Goal: Answer question/provide support

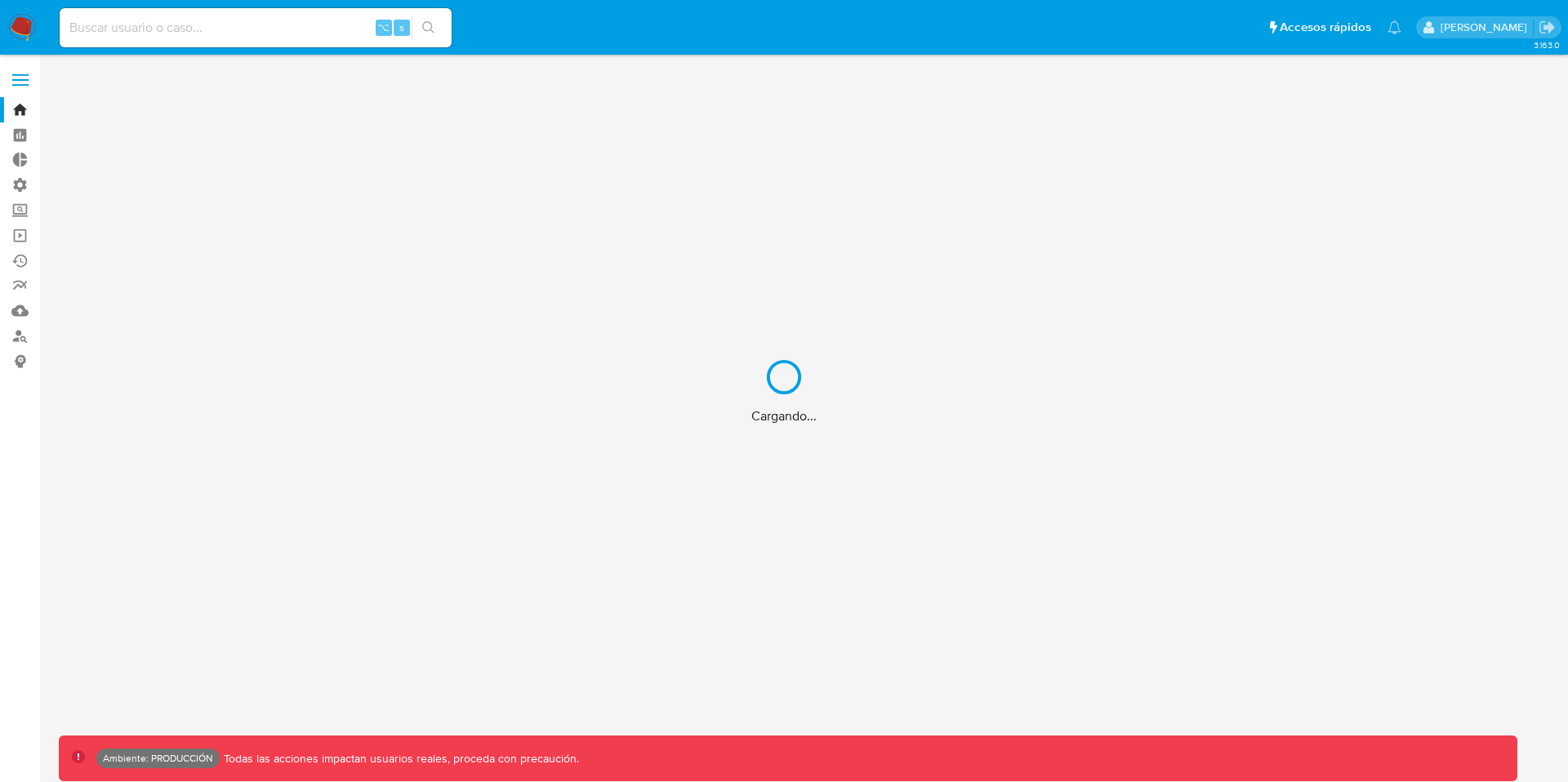
click at [217, 21] on div "Cargando..." at bounding box center [784, 391] width 1568 height 782
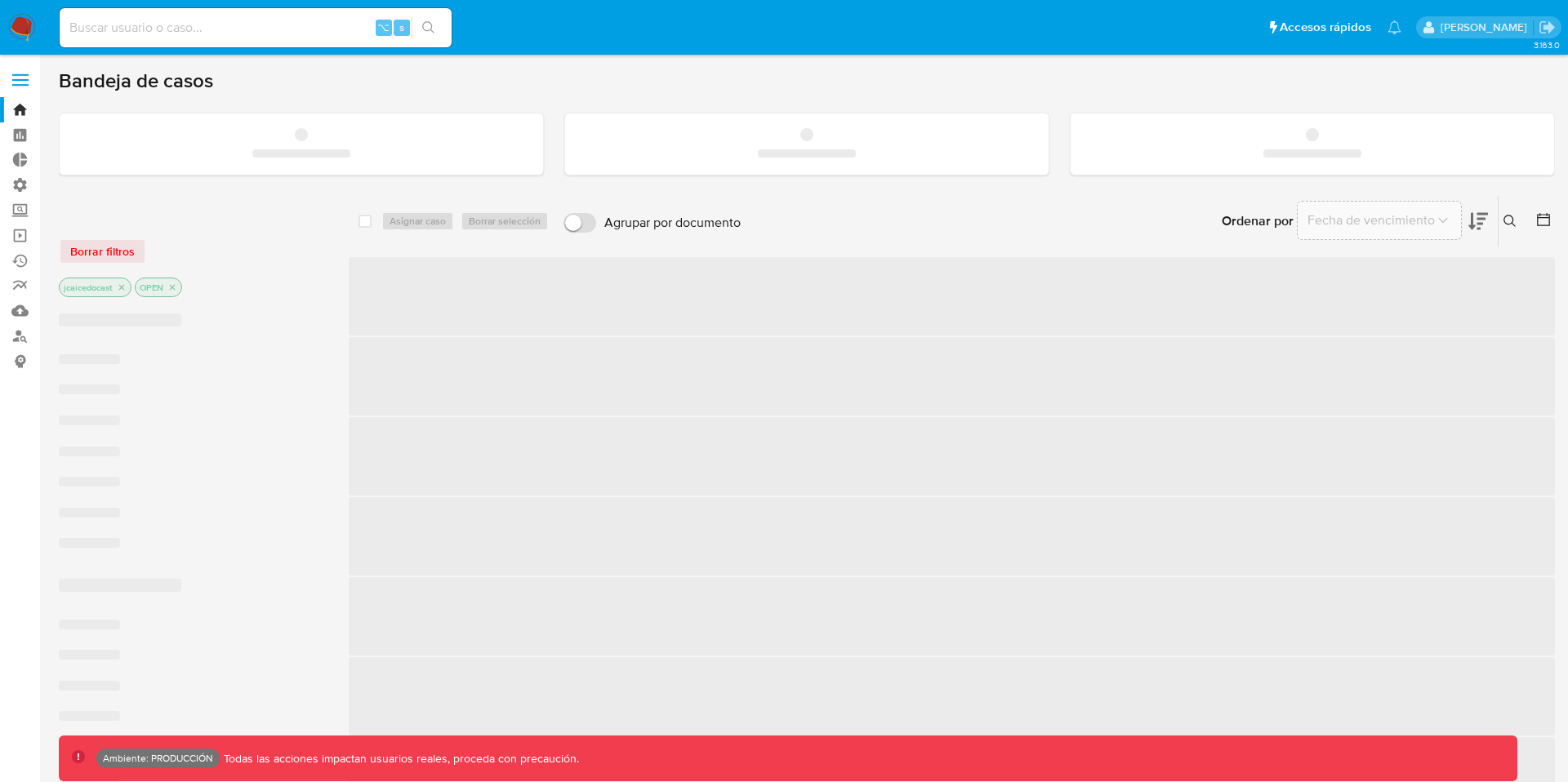
click at [155, 28] on input at bounding box center [255, 28] width 392 height 21
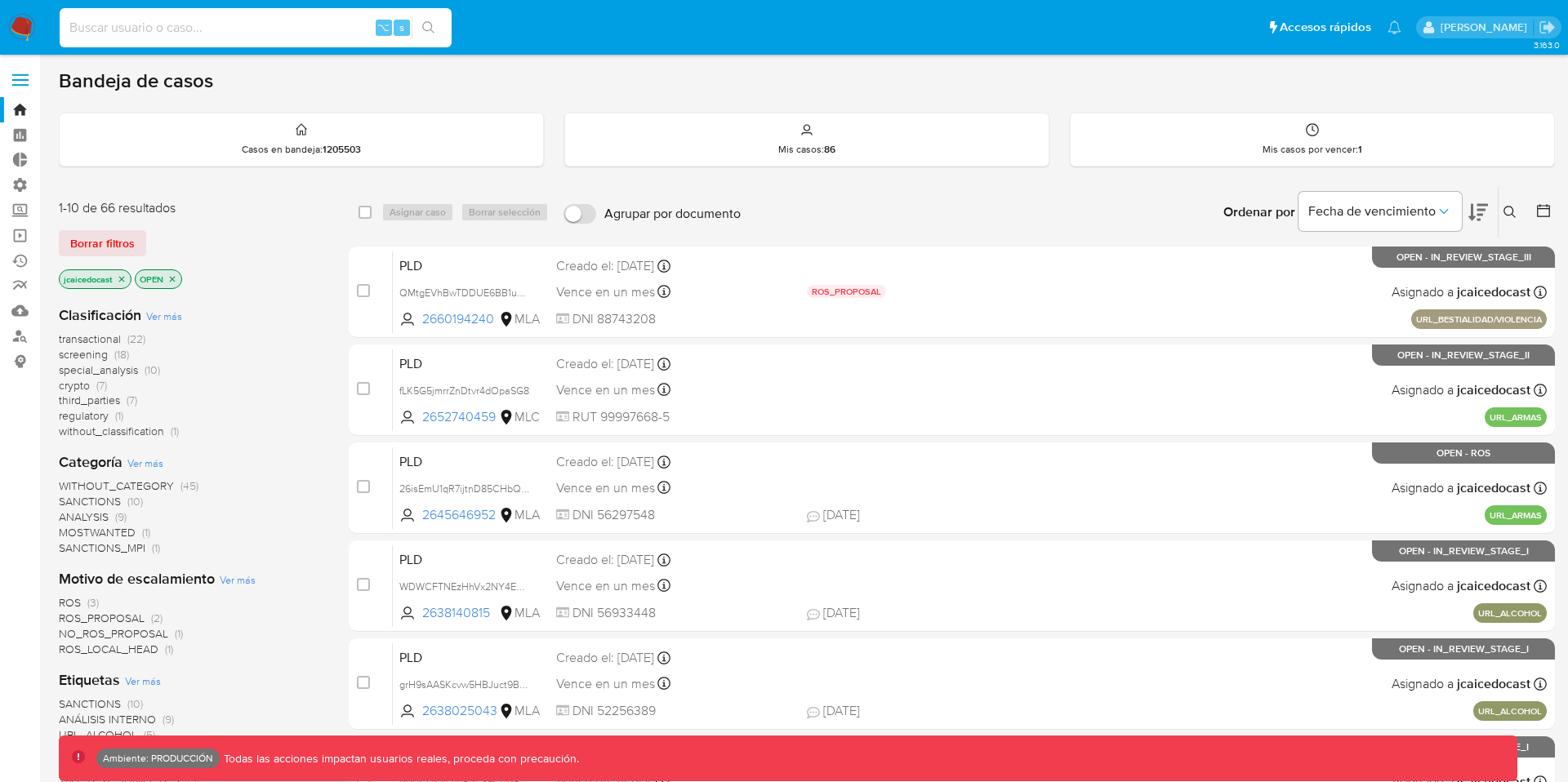
paste input "506398034"
type input "506398034"
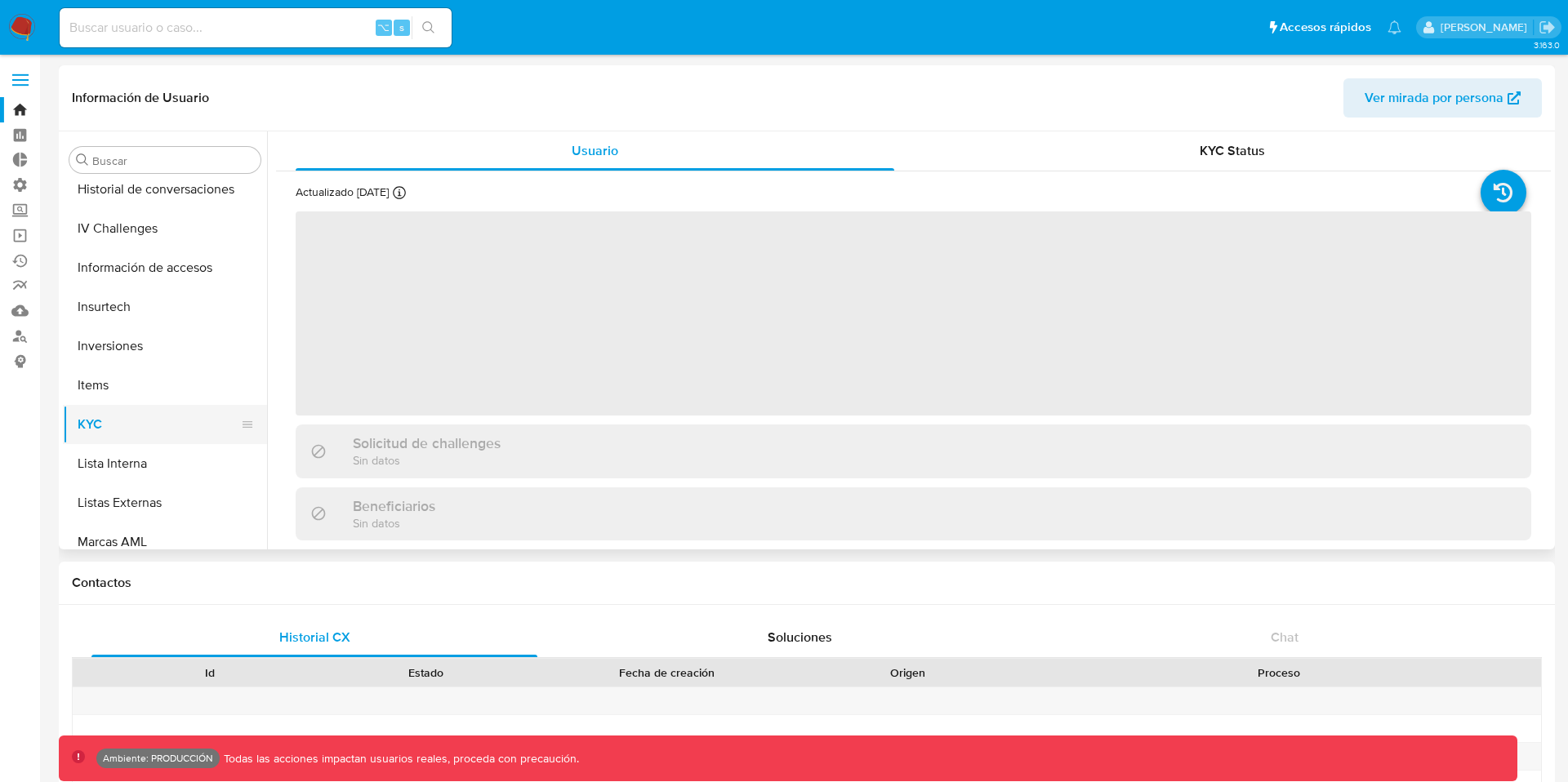
select select "10"
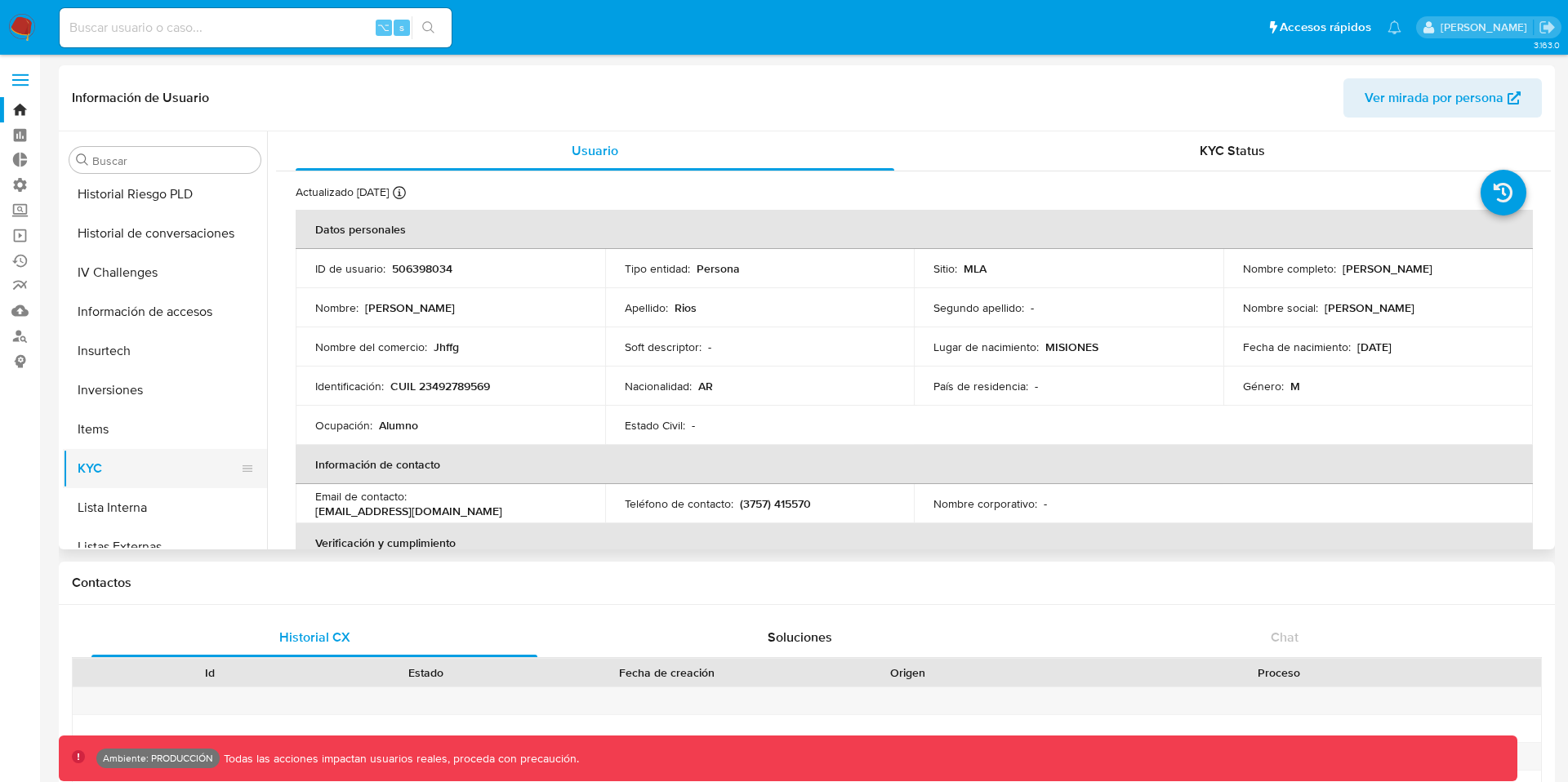
scroll to position [689, 0]
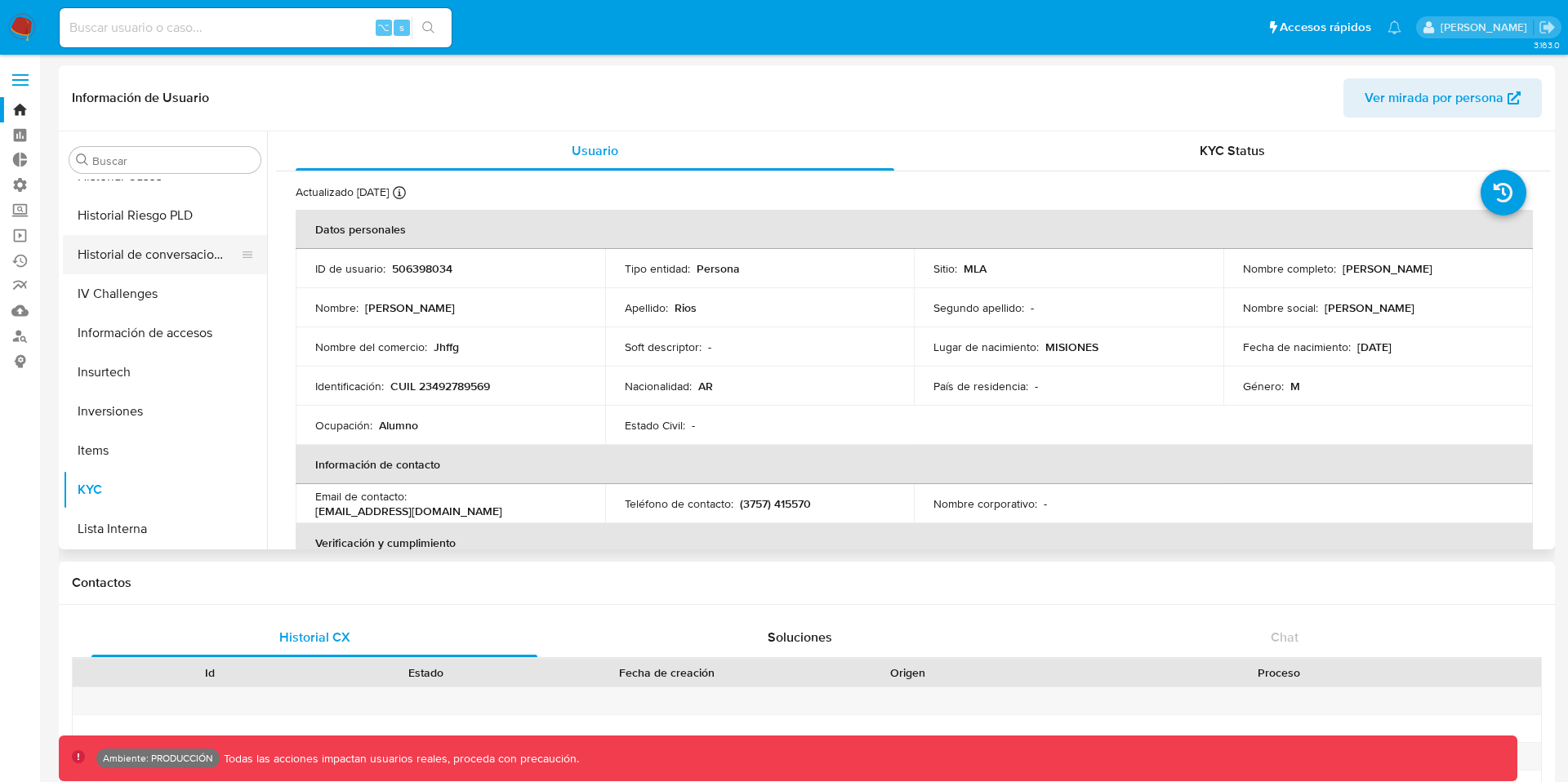
click at [177, 243] on button "Historial de conversaciones" at bounding box center [159, 254] width 191 height 39
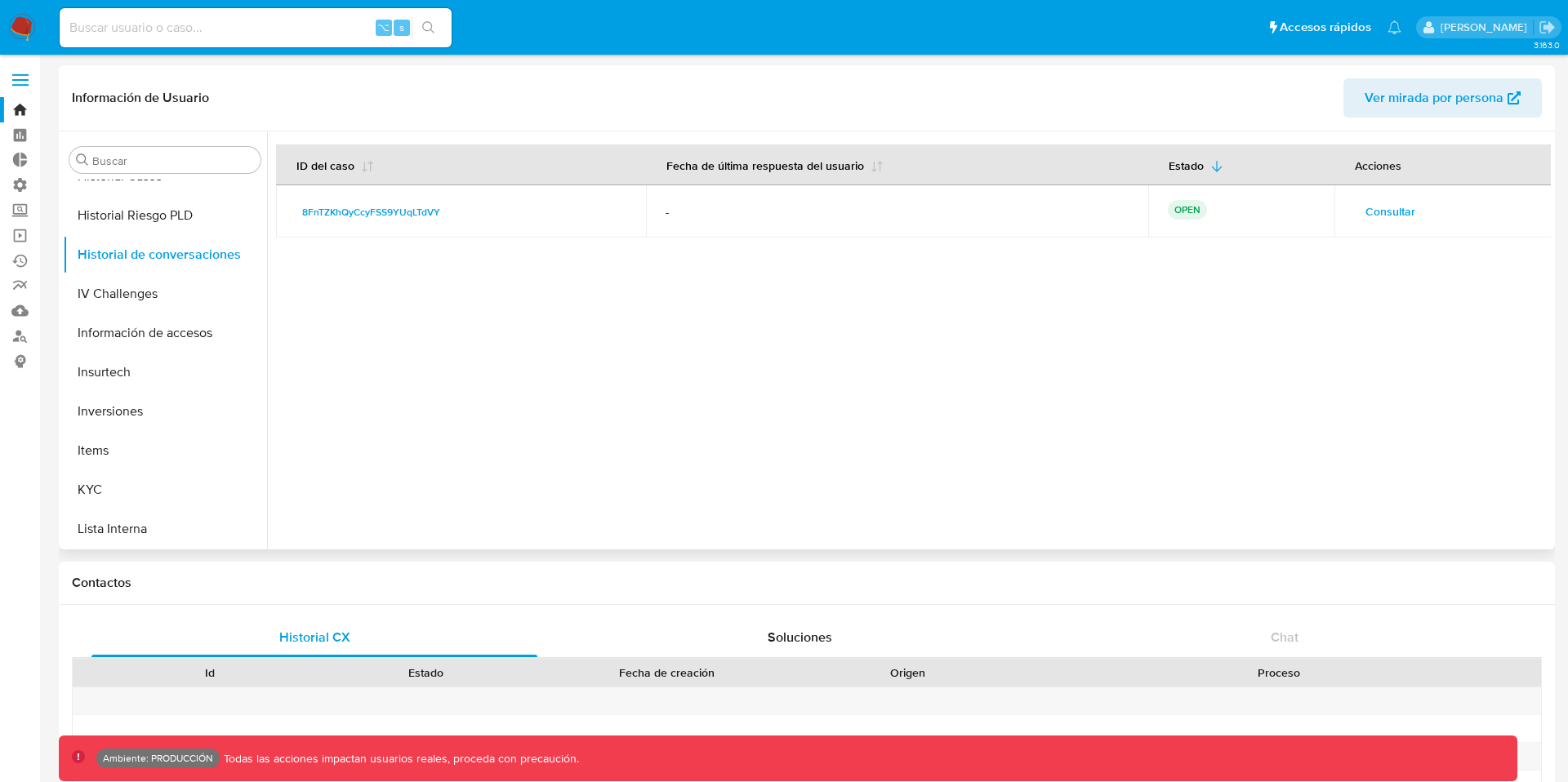
click at [1386, 212] on span "Consultar" at bounding box center [1390, 212] width 50 height 23
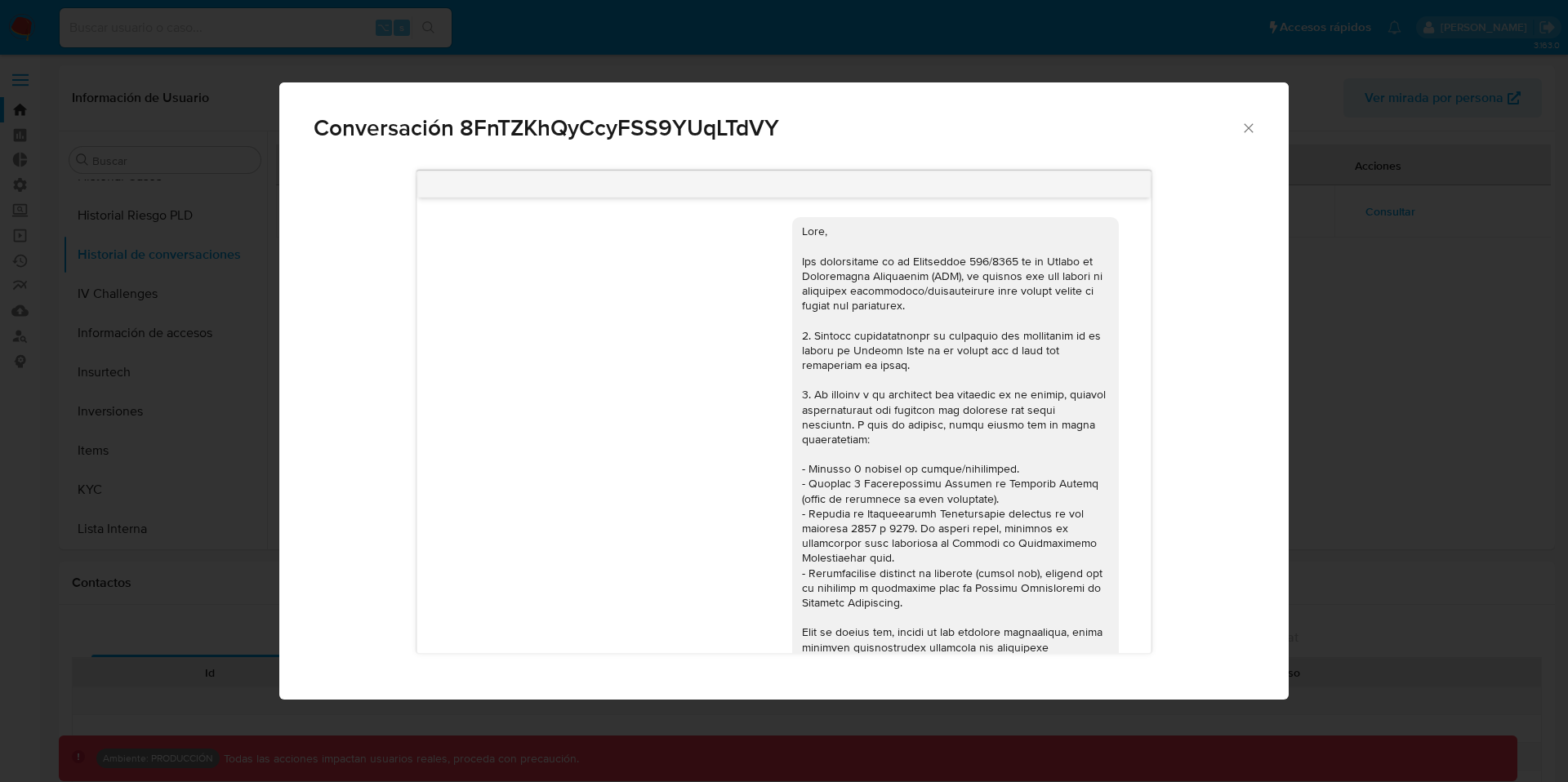
scroll to position [485, 0]
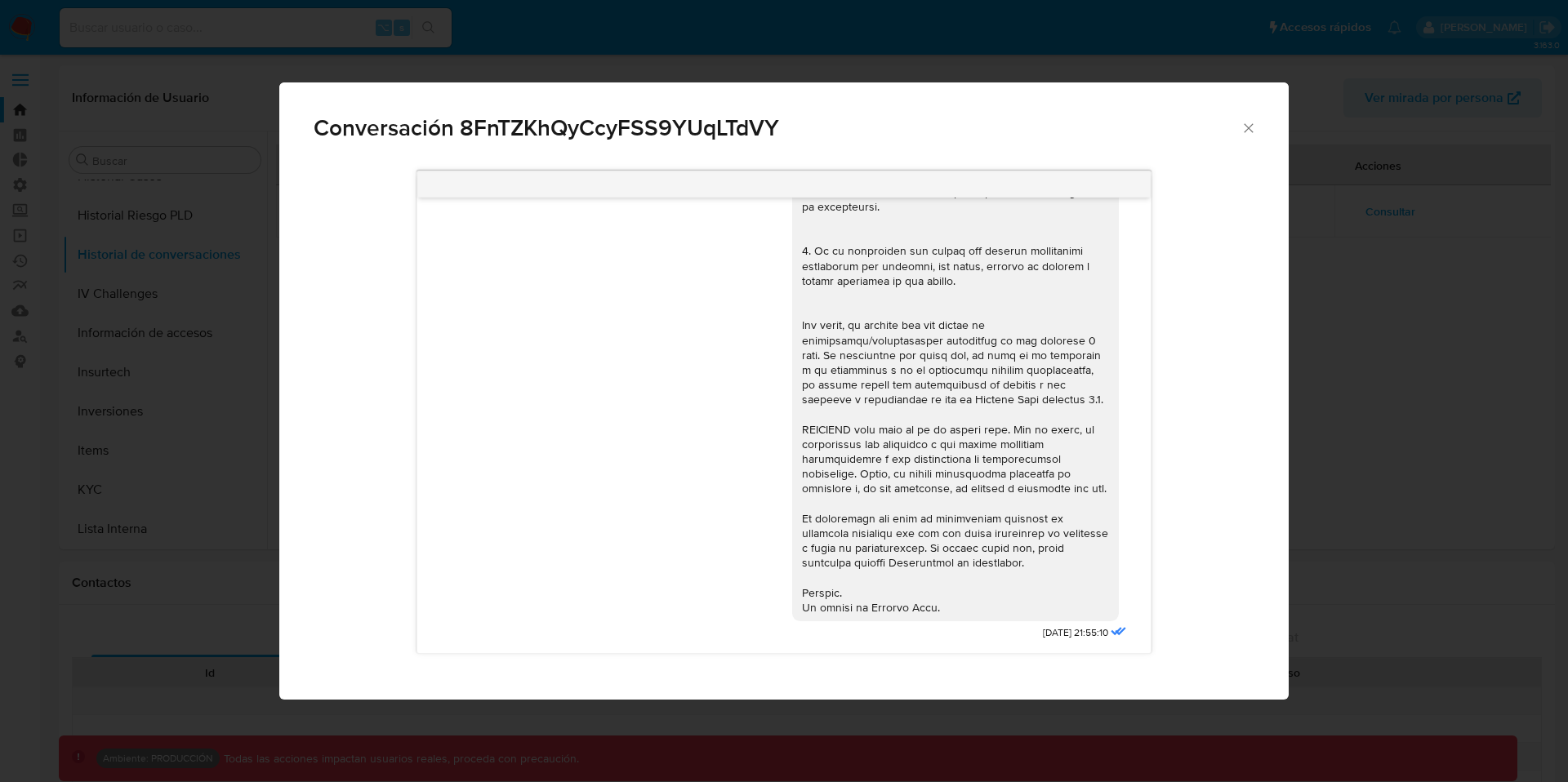
click at [1243, 126] on icon "Cerrar" at bounding box center [1248, 128] width 16 height 16
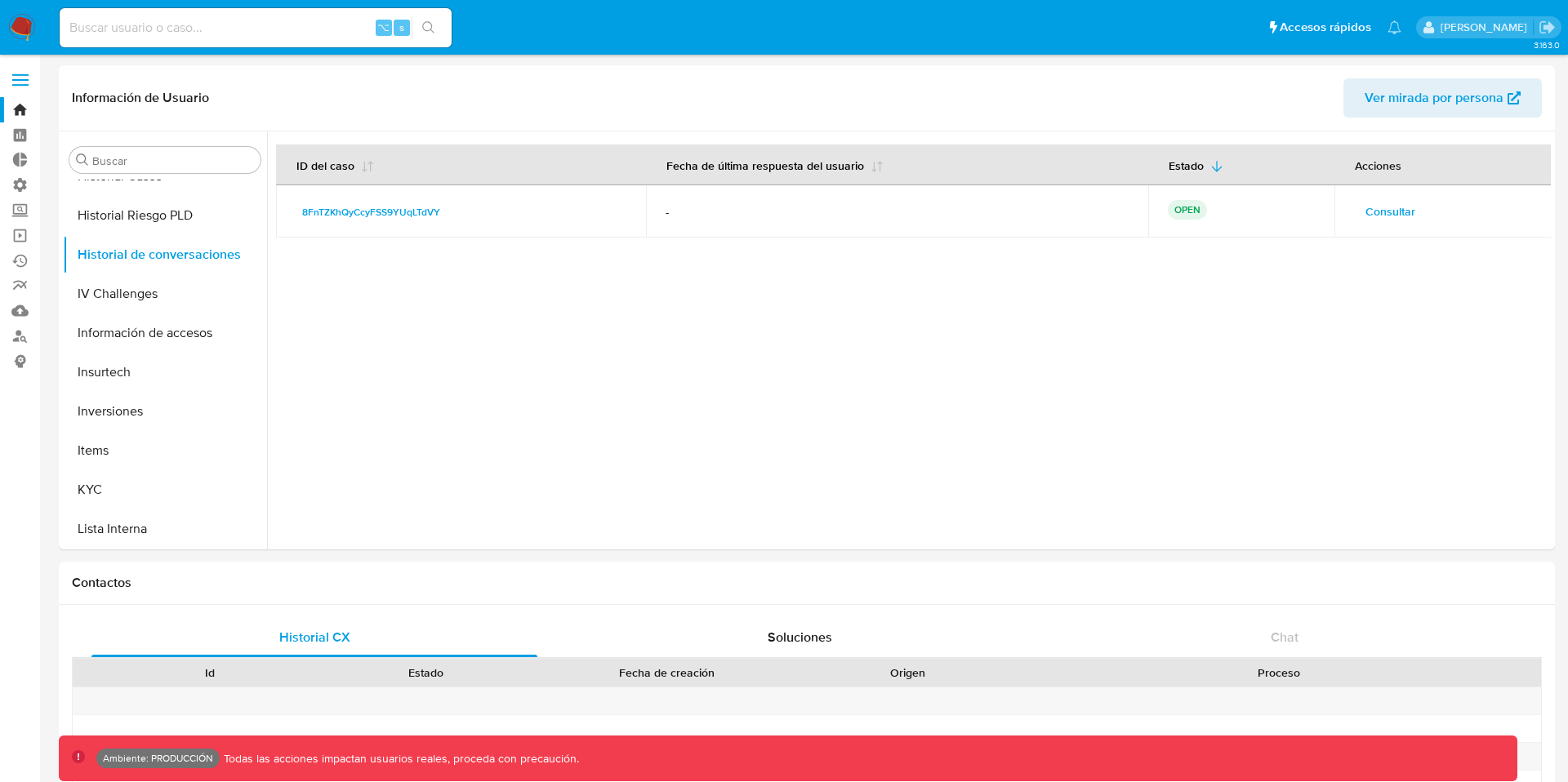
scroll to position [689, 0]
click at [187, 24] on input at bounding box center [255, 28] width 392 height 21
paste input "177653672"
type input "177653672"
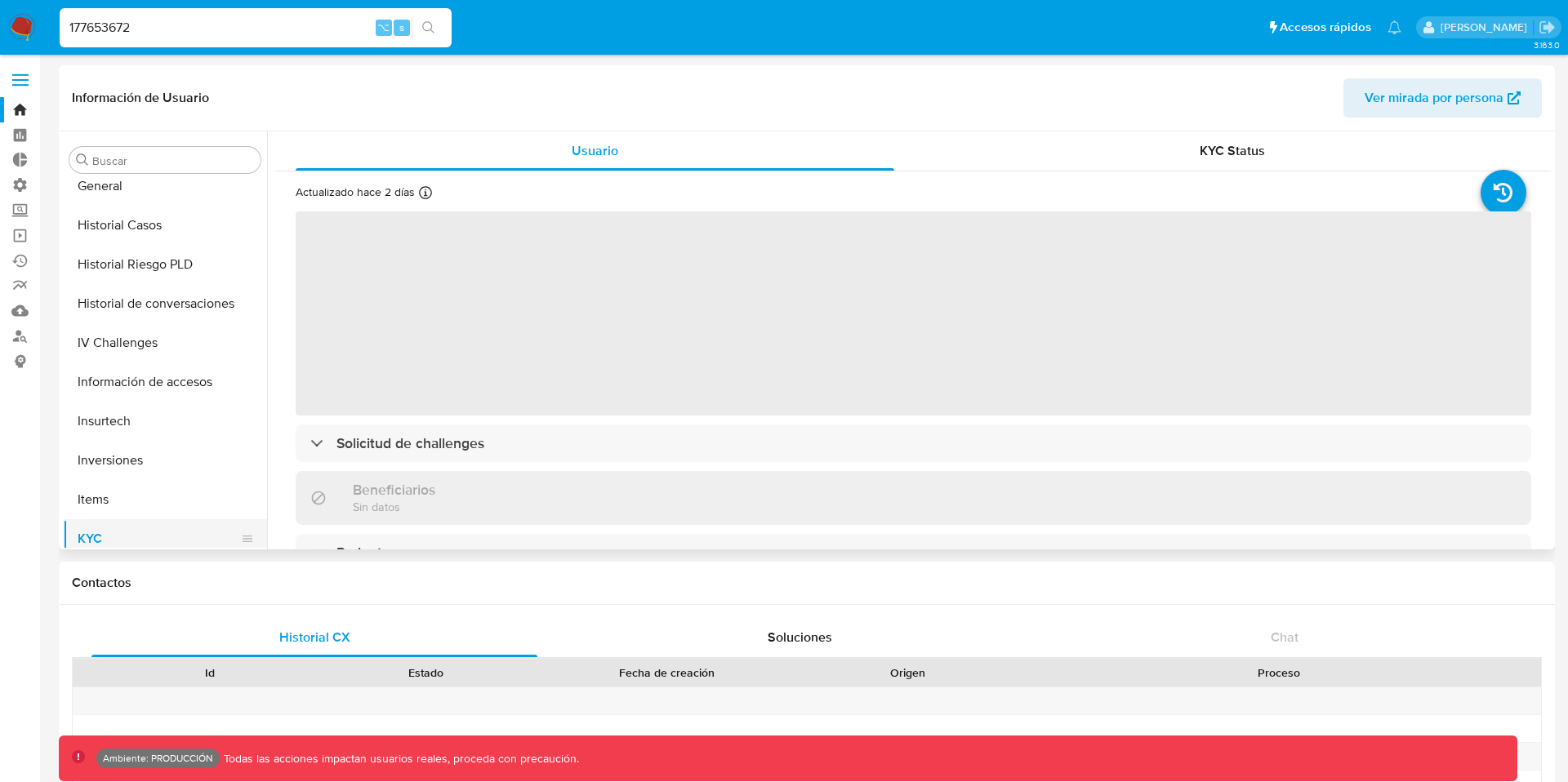
scroll to position [612, 0]
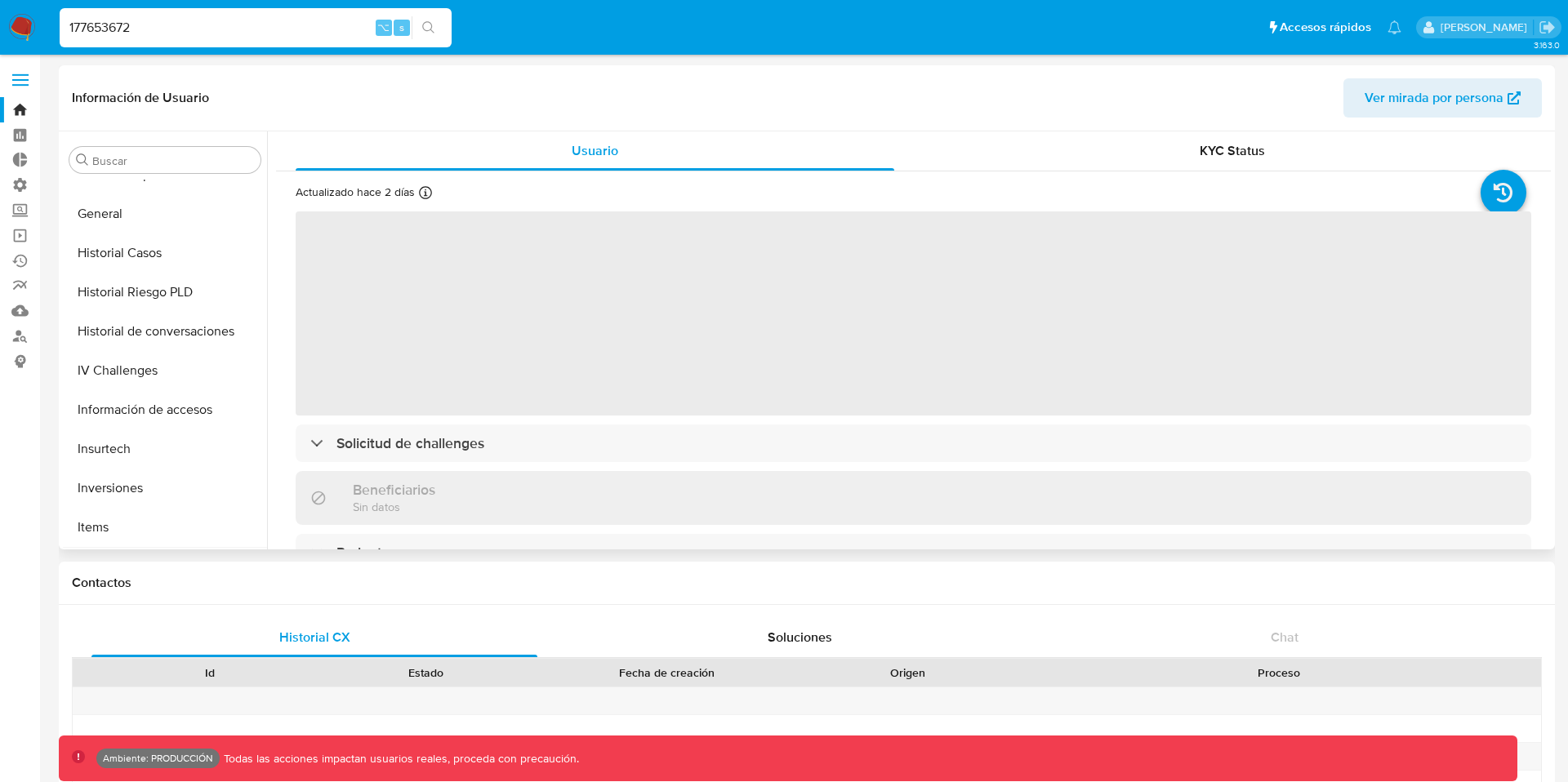
select select "10"
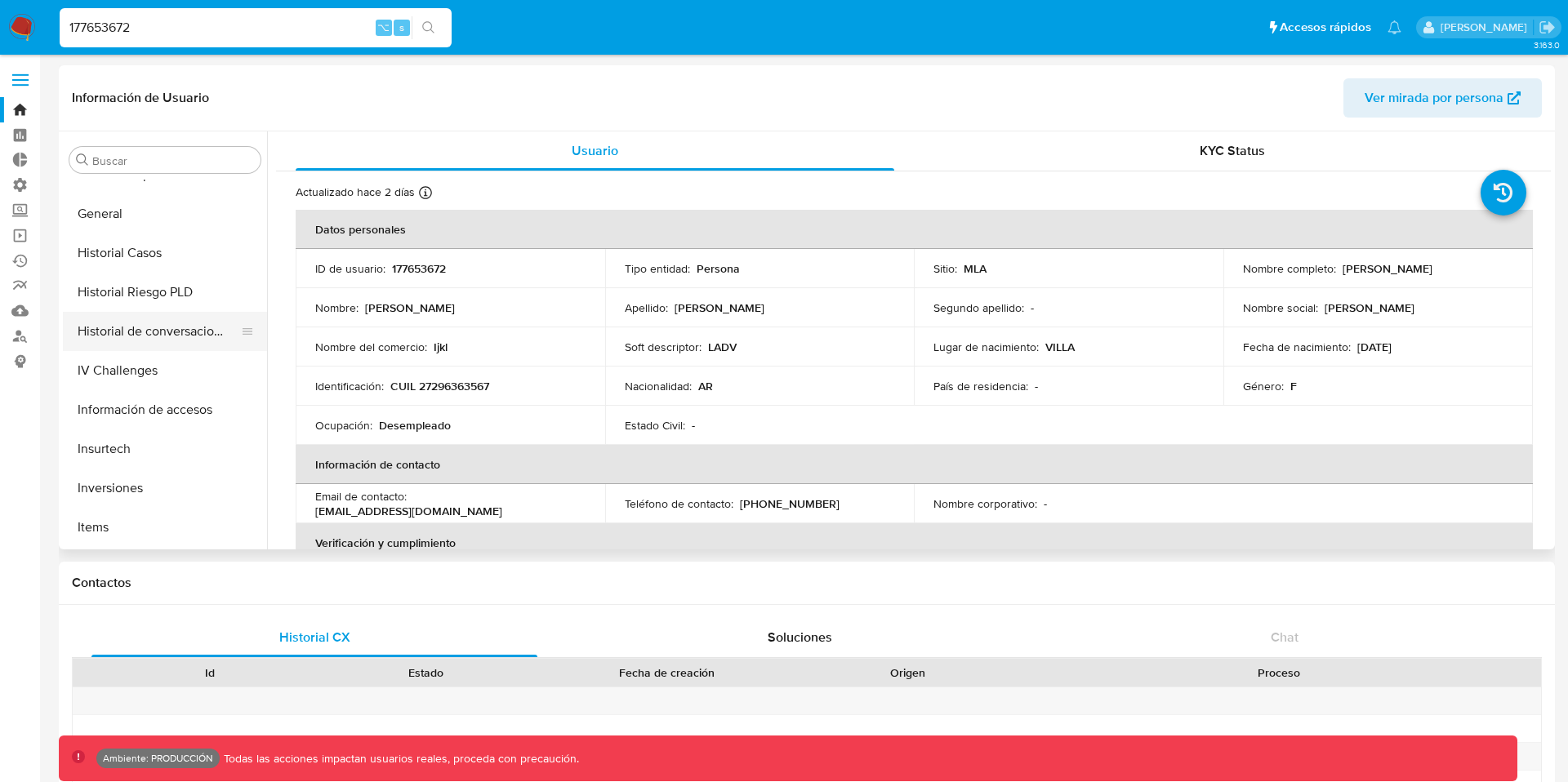
click at [162, 325] on button "Historial de conversaciones" at bounding box center [159, 331] width 191 height 39
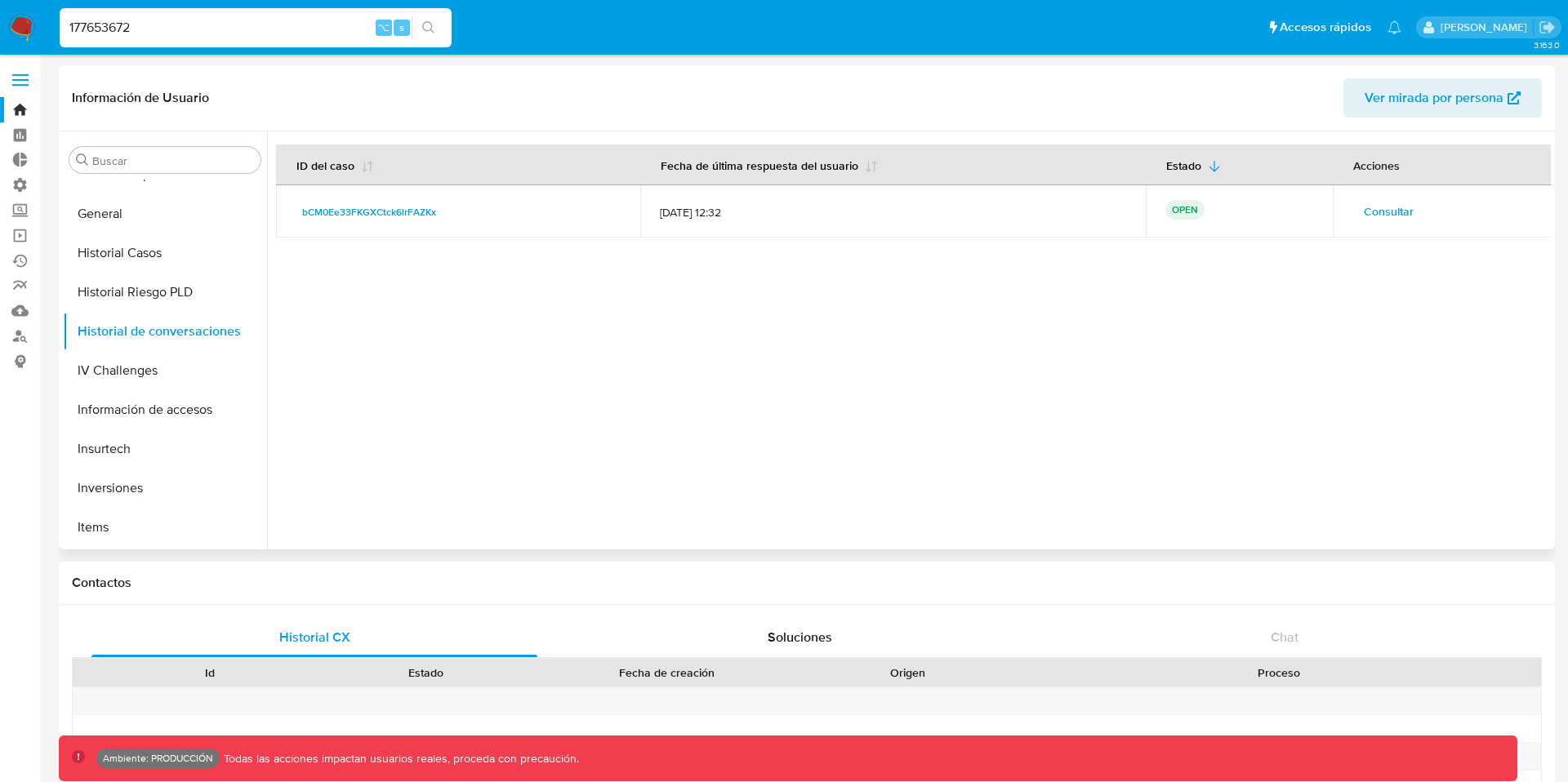
click at [1397, 214] on span "Consultar" at bounding box center [1388, 212] width 50 height 23
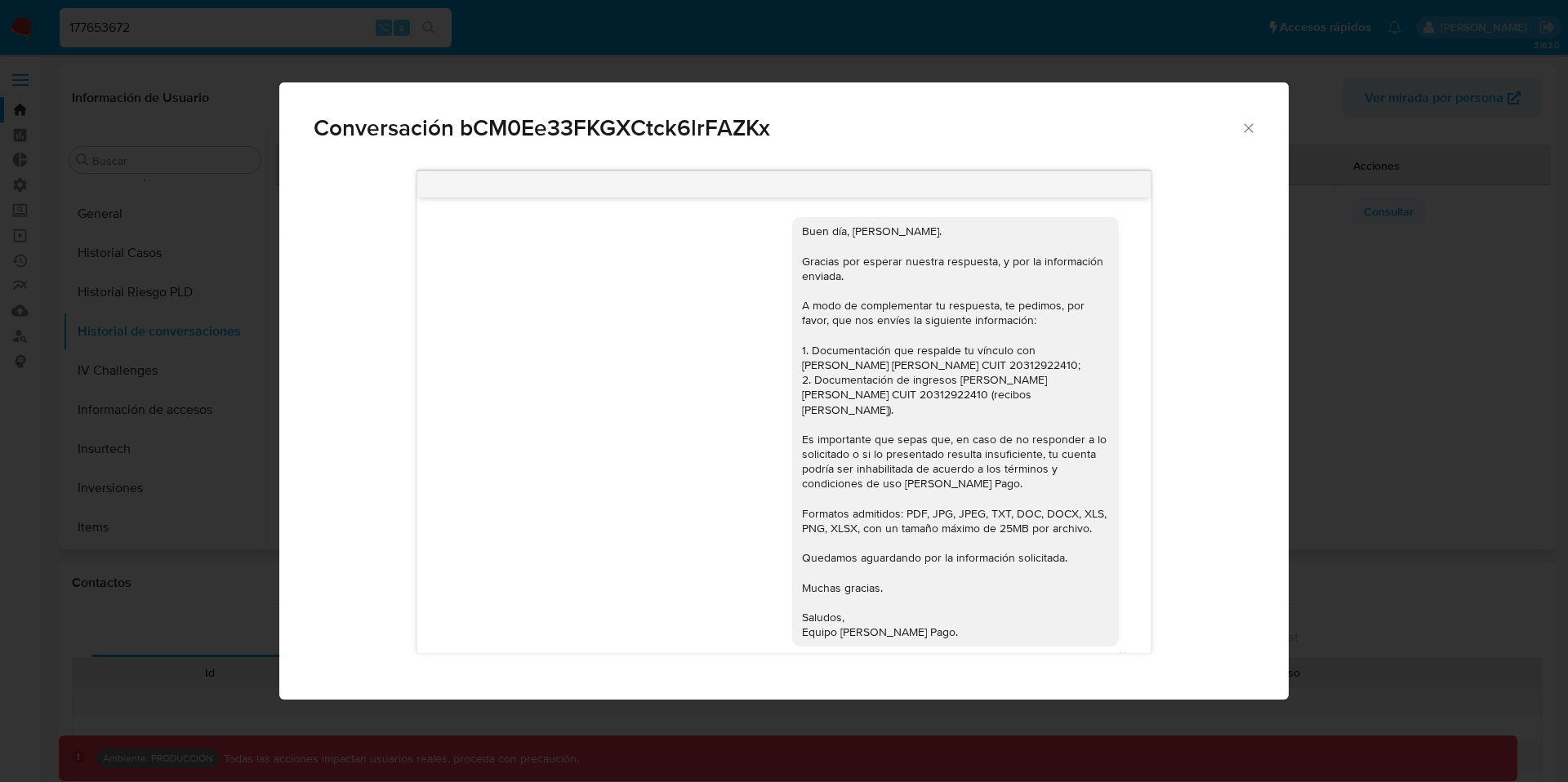
scroll to position [1396, 0]
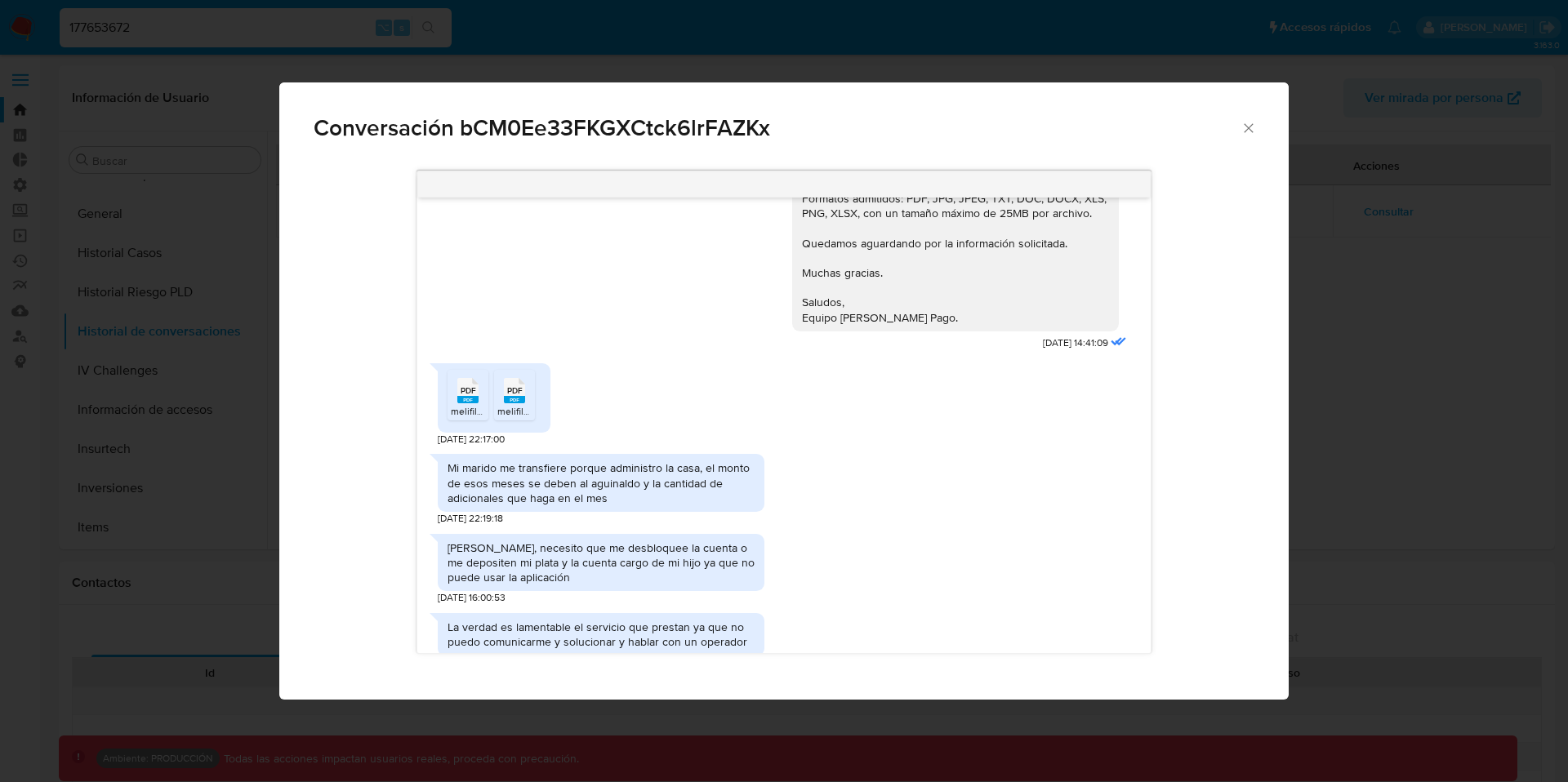
click at [1241, 131] on icon "Cerrar" at bounding box center [1248, 128] width 16 height 16
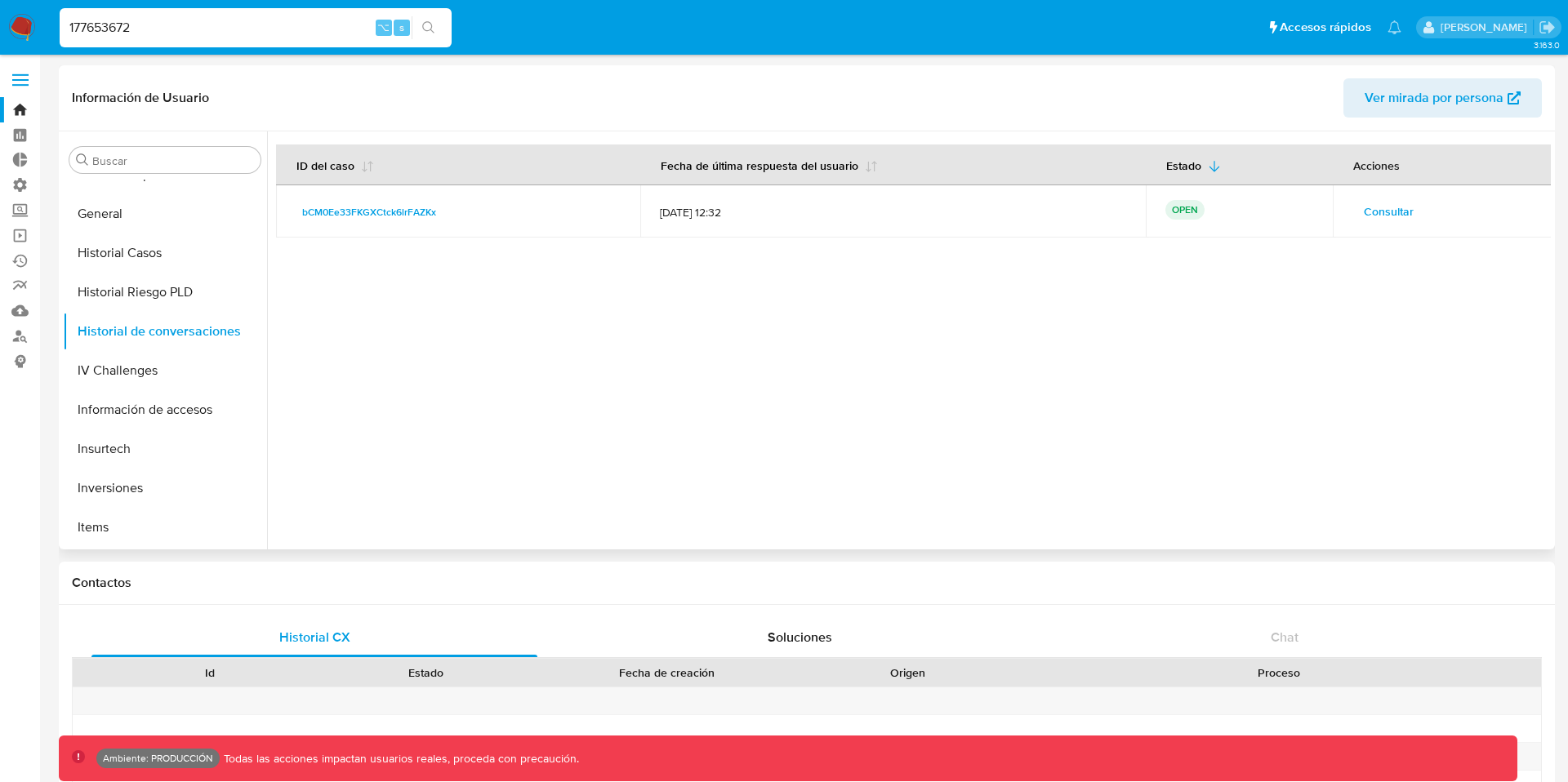
drag, startPoint x: 763, startPoint y: 212, endPoint x: 660, endPoint y: 203, distance: 103.4
click at [660, 203] on td "[DATE] 12:32" at bounding box center [893, 211] width 505 height 53
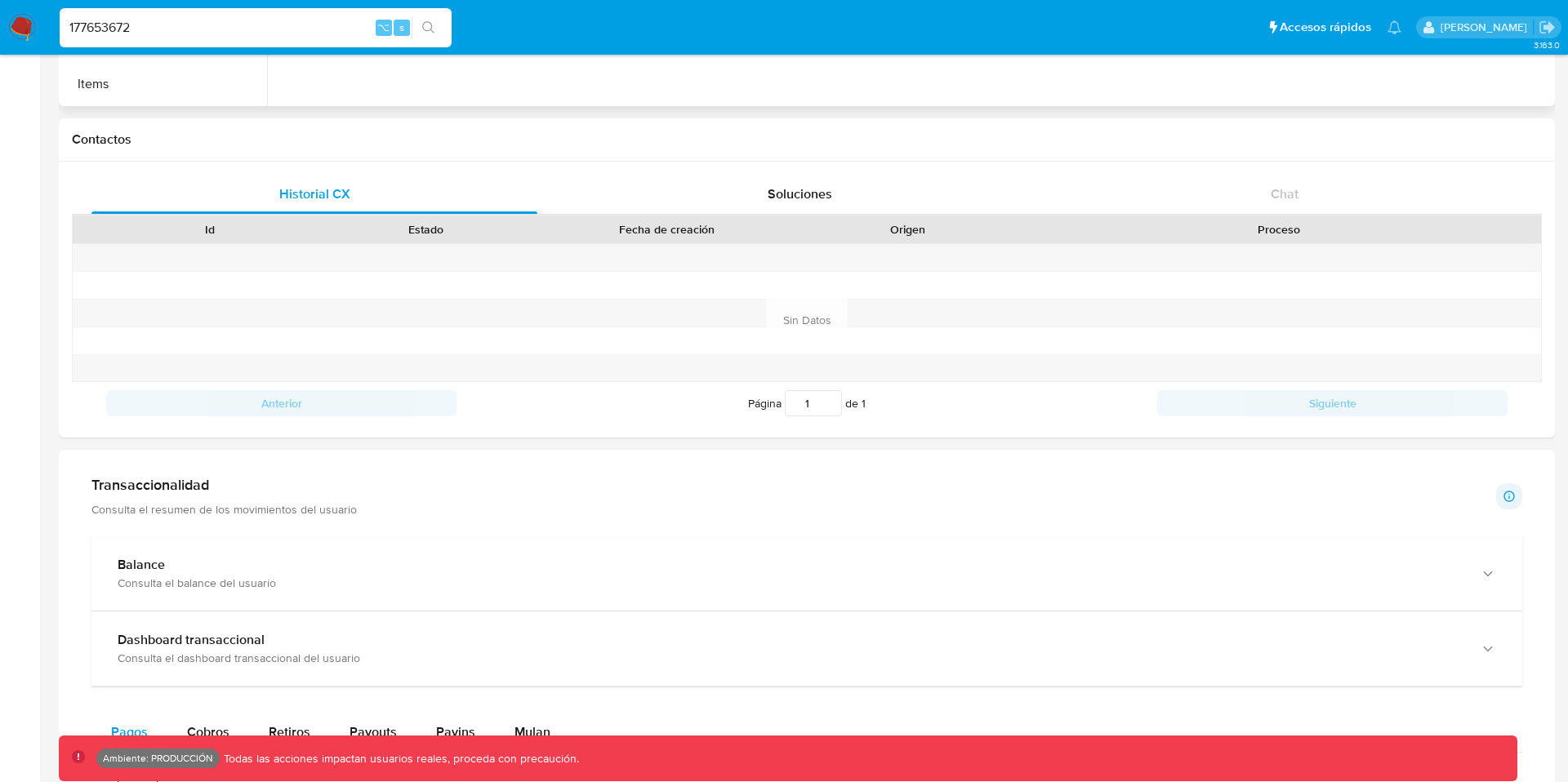
scroll to position [0, 0]
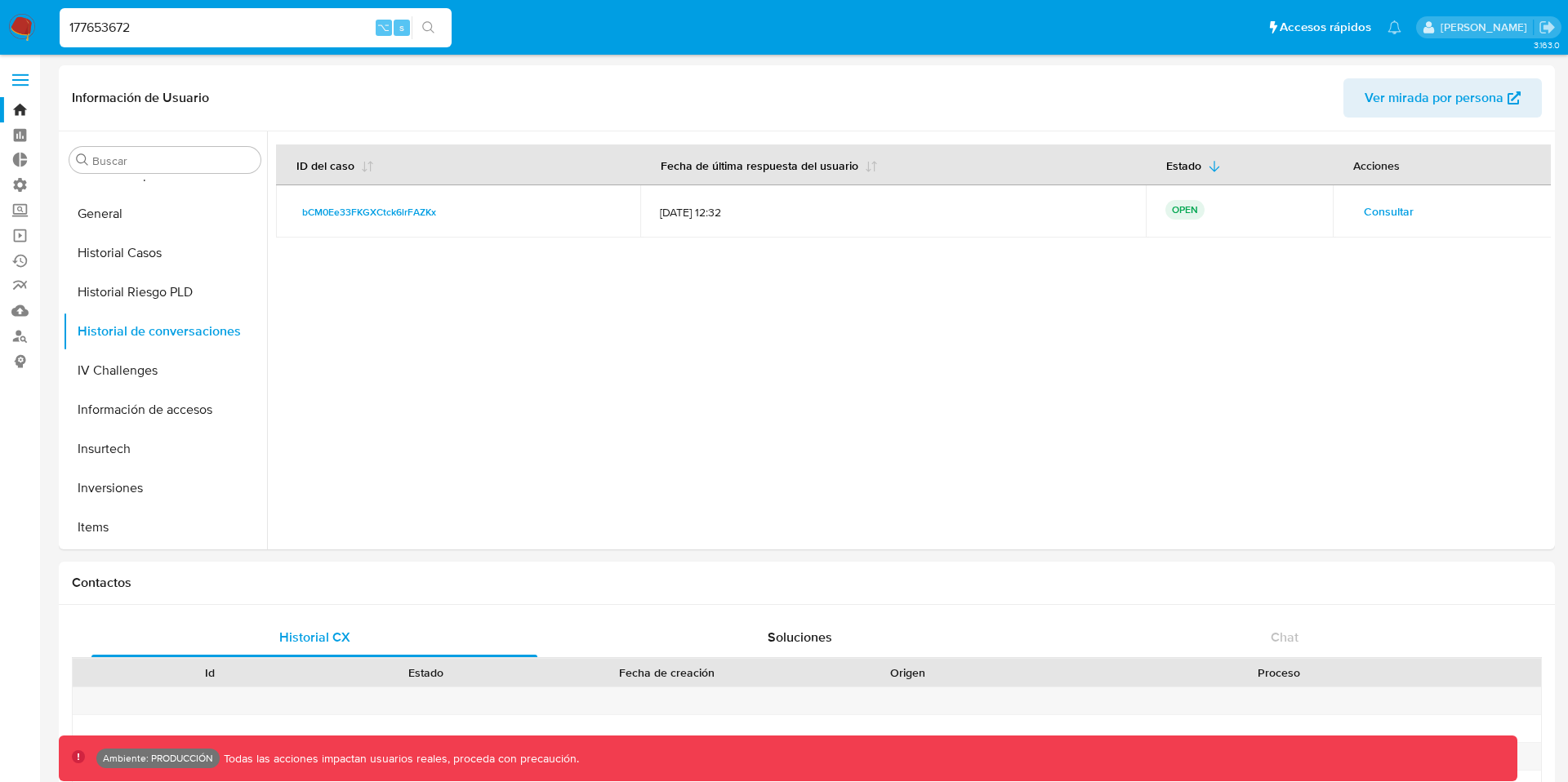
click at [178, 32] on input "177653672" at bounding box center [255, 28] width 392 height 21
drag, startPoint x: 201, startPoint y: 32, endPoint x: 0, endPoint y: 32, distance: 201.0
click at [0, 32] on nav "Pausado Ver notificaciones 177653672 ⌥ s Accesos rápidos Presiona las siguiente…" at bounding box center [784, 27] width 1568 height 54
paste input "273492325"
type input "273492325"
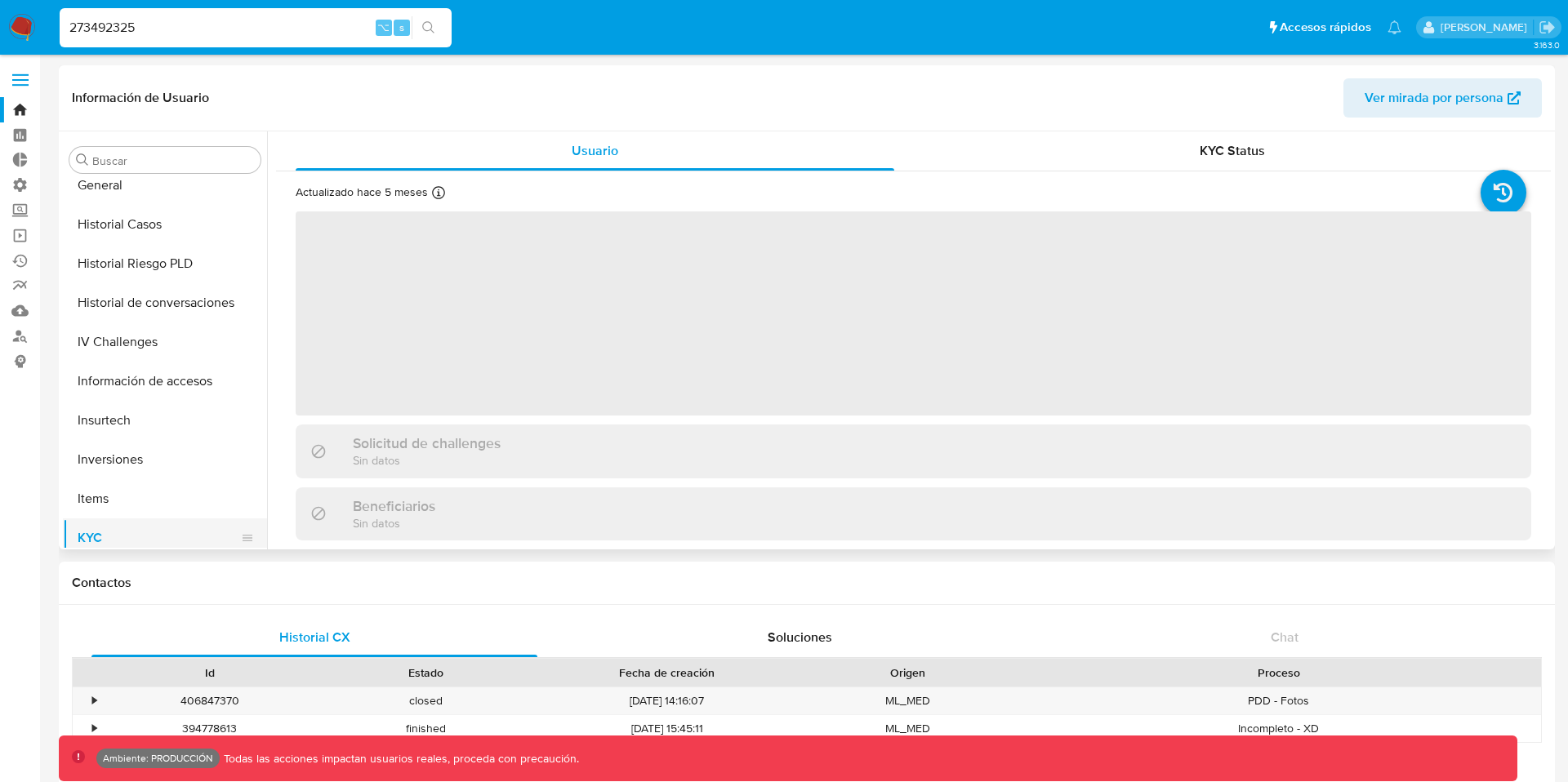
select select "10"
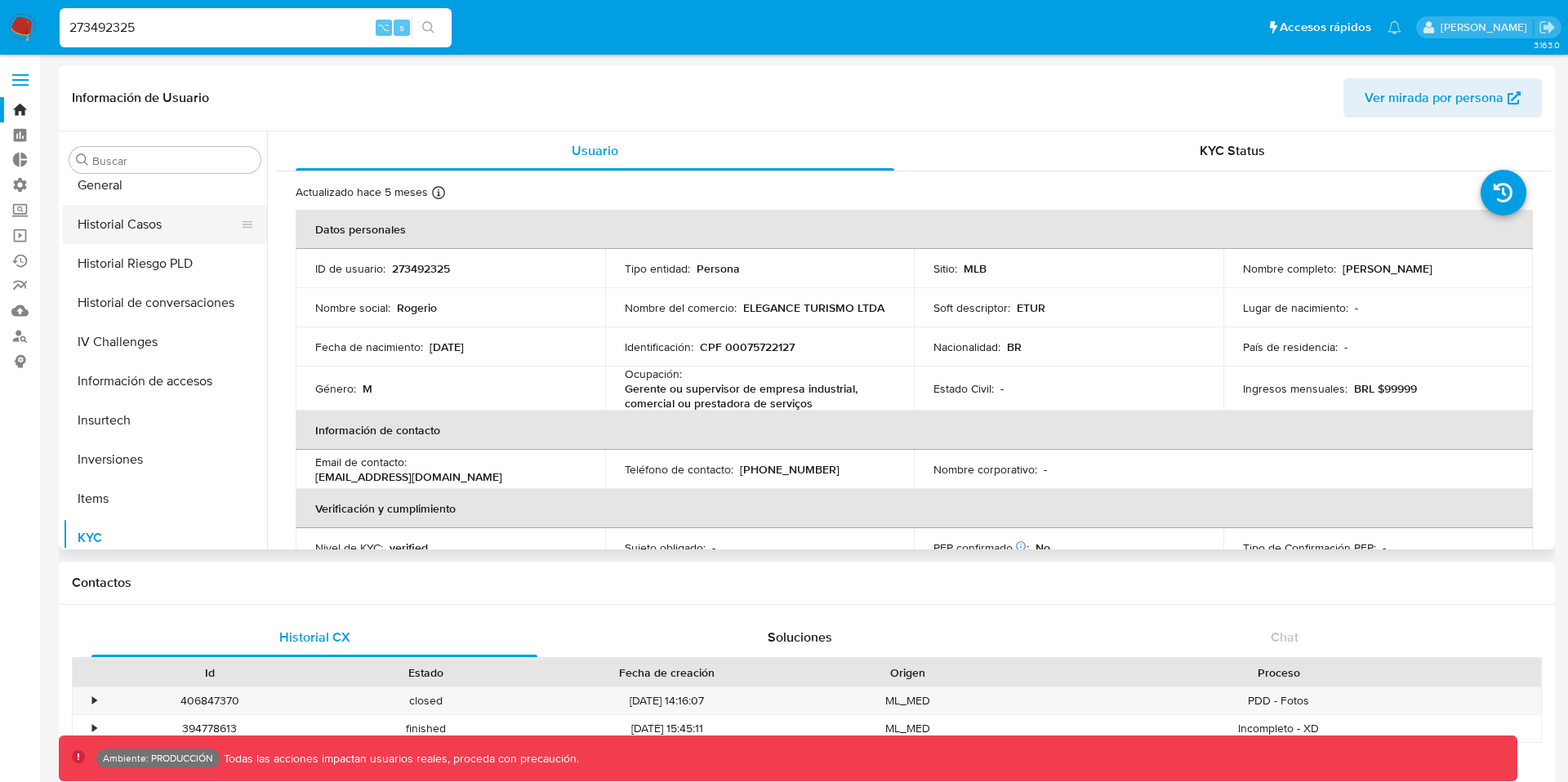
scroll to position [621, 0]
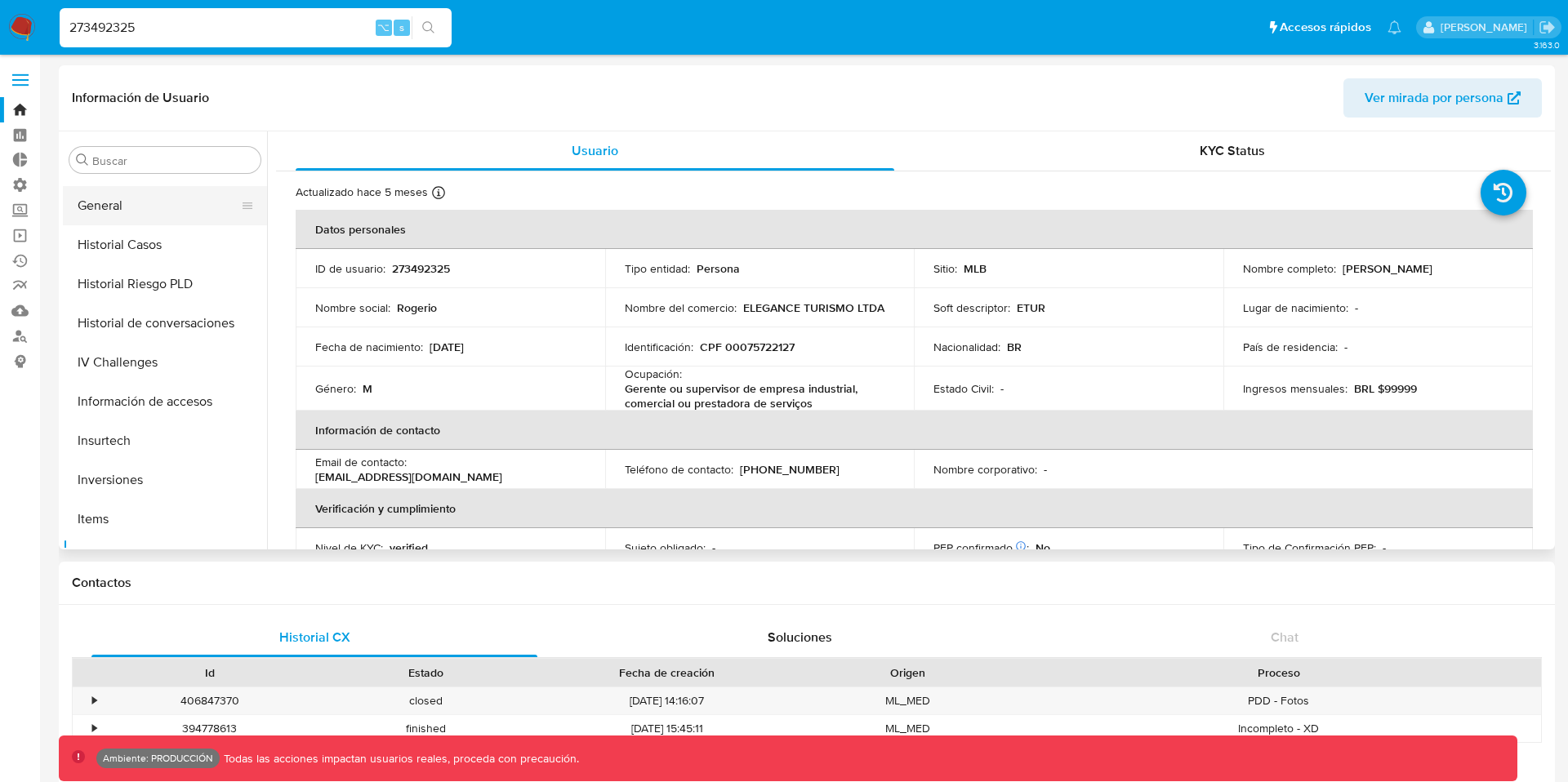
click at [140, 209] on button "General" at bounding box center [159, 205] width 191 height 39
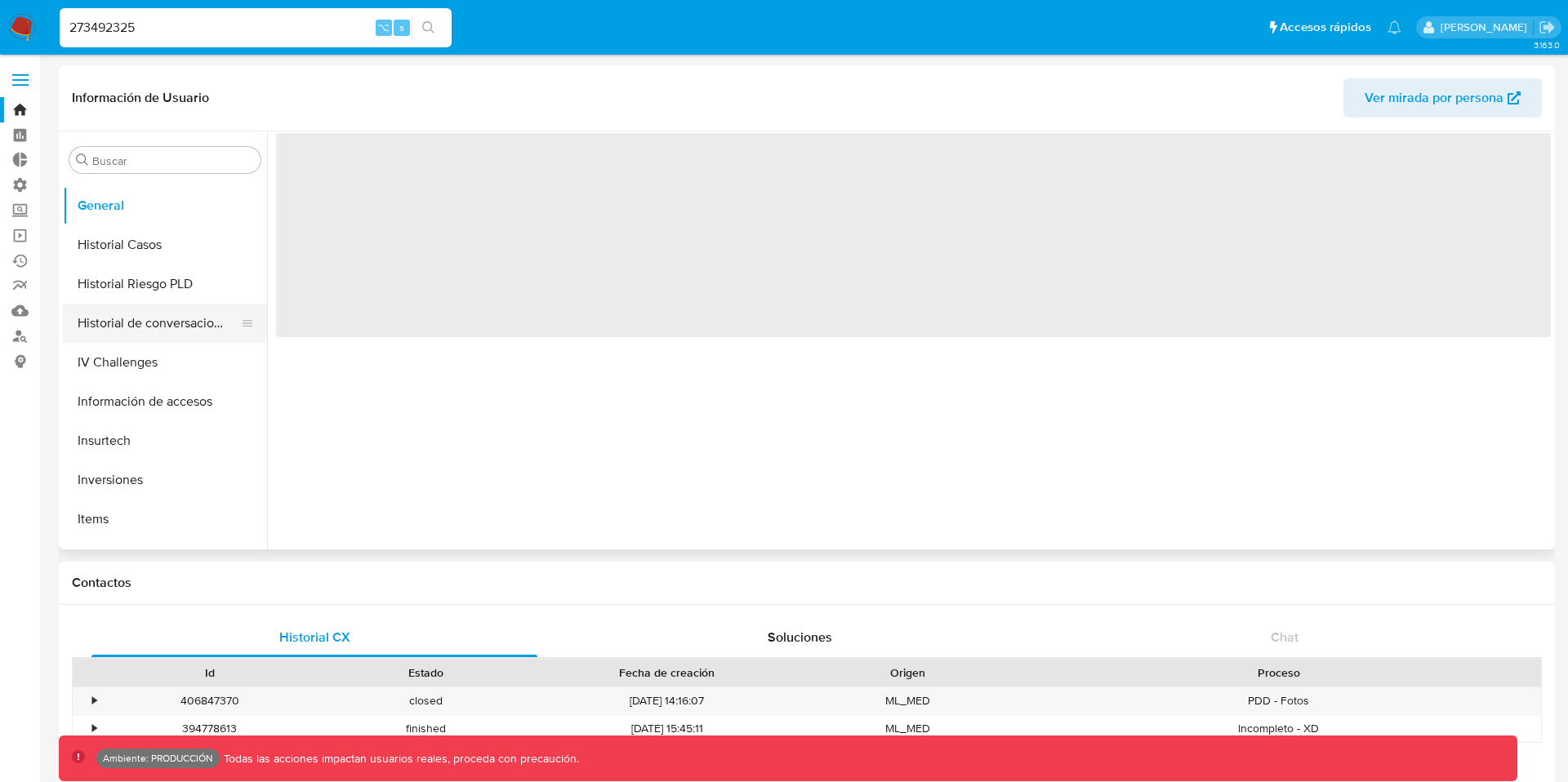
click at [148, 325] on button "Historial de conversaciones" at bounding box center [159, 323] width 191 height 39
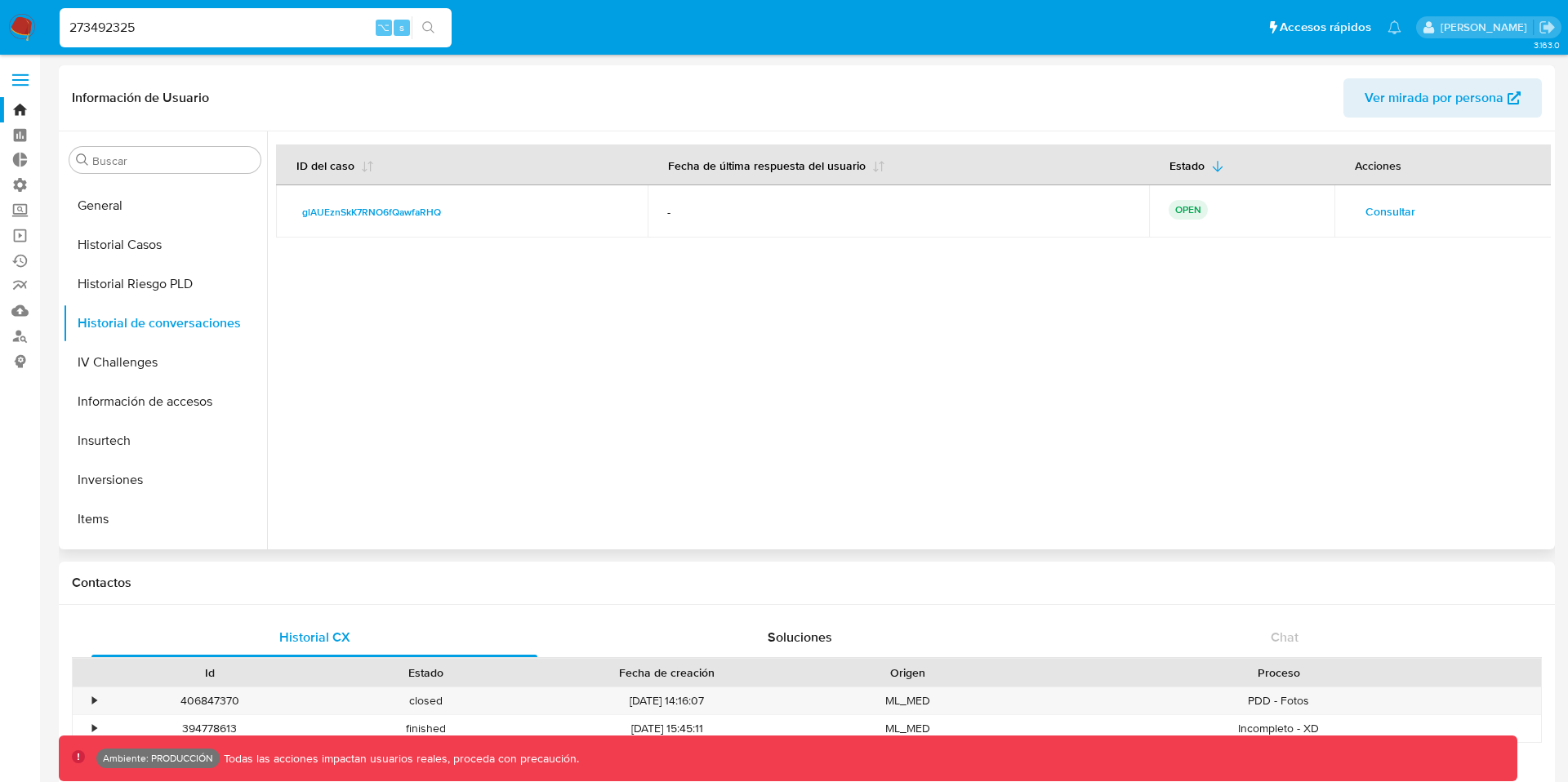
click at [1389, 210] on span "Consultar" at bounding box center [1390, 212] width 50 height 23
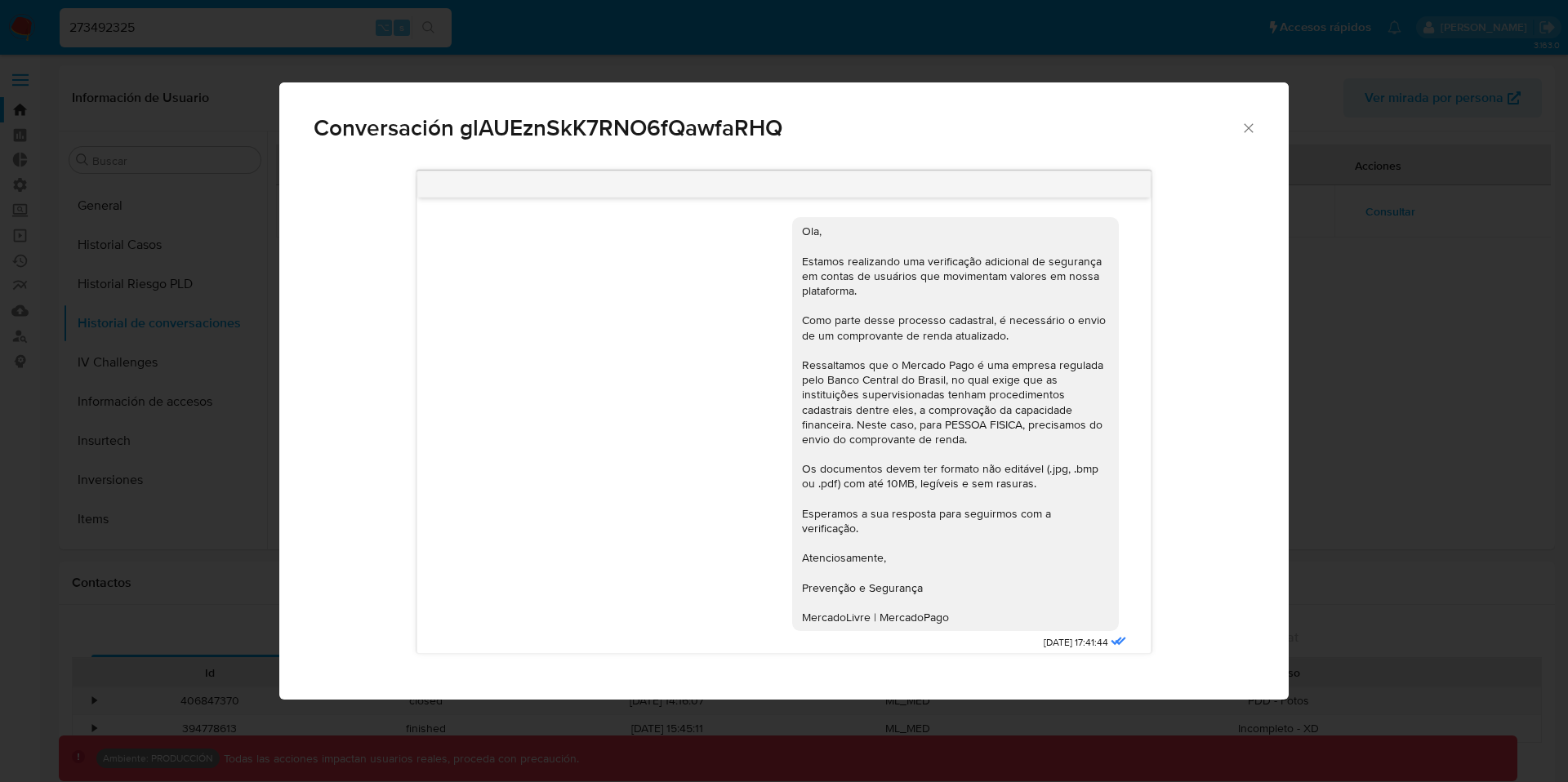
click at [1248, 135] on icon "Cerrar" at bounding box center [1248, 128] width 16 height 16
